Goal: Information Seeking & Learning: Learn about a topic

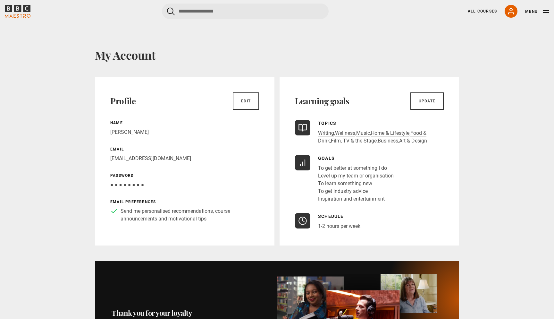
drag, startPoint x: 308, startPoint y: 29, endPoint x: 333, endPoint y: 26, distance: 24.8
click at [489, 11] on link "All Courses" at bounding box center [482, 11] width 29 height 6
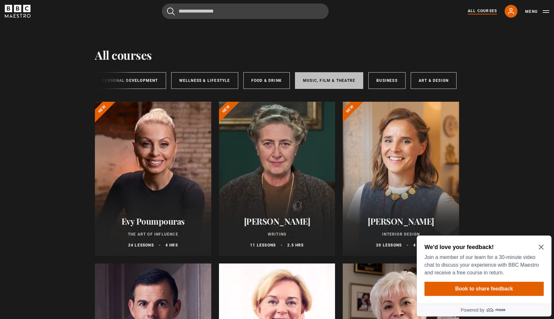
scroll to position [0, 107]
click at [328, 80] on link "Music, Film & Theatre" at bounding box center [329, 80] width 68 height 17
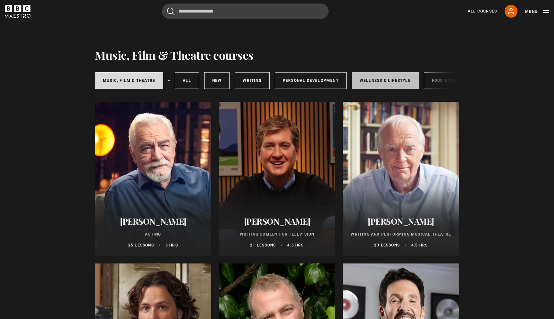
click at [376, 83] on link "Wellness & Lifestyle" at bounding box center [385, 80] width 67 height 17
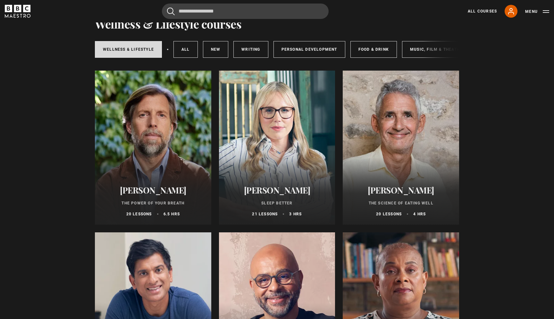
scroll to position [36, 0]
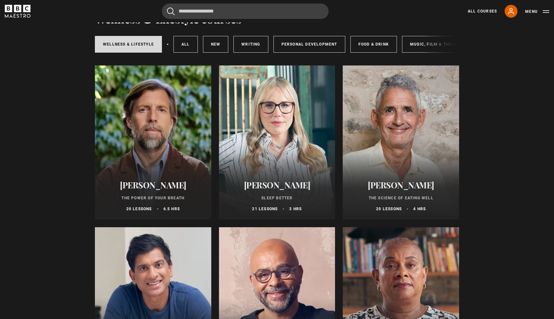
click at [275, 139] on div at bounding box center [277, 142] width 116 height 154
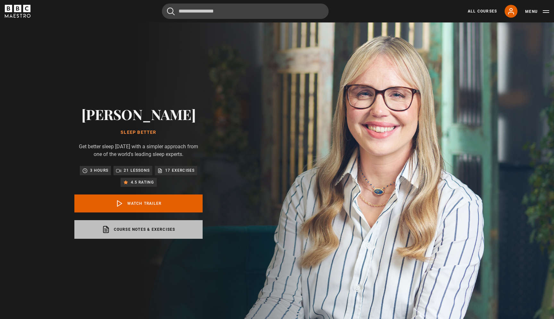
click at [143, 237] on link "Course notes & exercises opens in a new tab" at bounding box center [138, 229] width 128 height 19
